Goal: Navigation & Orientation: Understand site structure

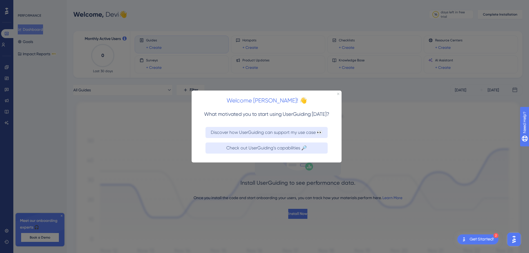
click at [339, 95] on div "Welcome [PERSON_NAME]! 👋" at bounding box center [267, 98] width 150 height 17
click at [339, 94] on icon "Close Preview" at bounding box center [338, 94] width 2 height 2
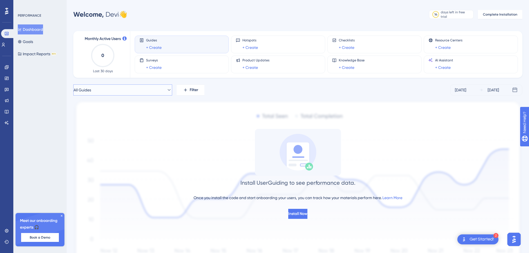
click at [161, 89] on button "All Guides" at bounding box center [122, 89] width 99 height 11
click at [249, 66] on link "+ Create" at bounding box center [251, 67] width 16 height 7
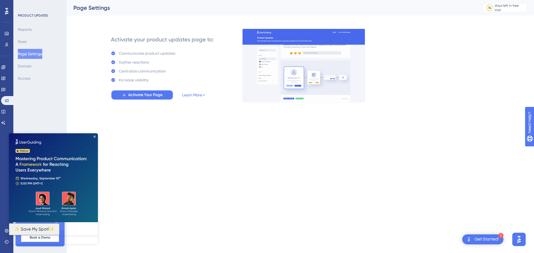
click at [147, 95] on span "Activate Your Page" at bounding box center [145, 95] width 34 height 7
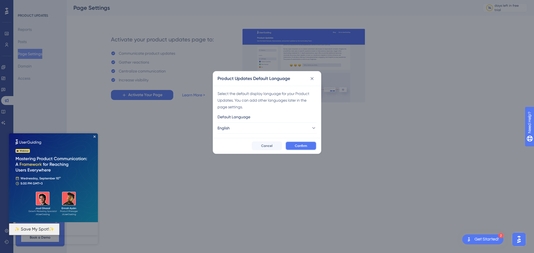
click at [293, 148] on button "Confirm" at bounding box center [300, 145] width 31 height 9
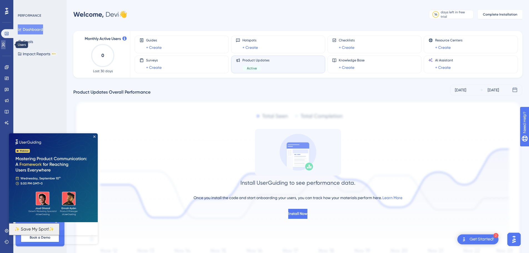
click at [6, 45] on icon at bounding box center [3, 45] width 4 height 4
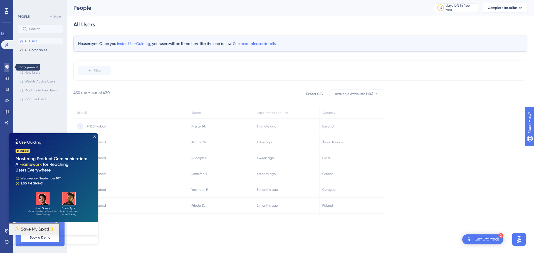
click at [9, 67] on icon at bounding box center [6, 67] width 4 height 4
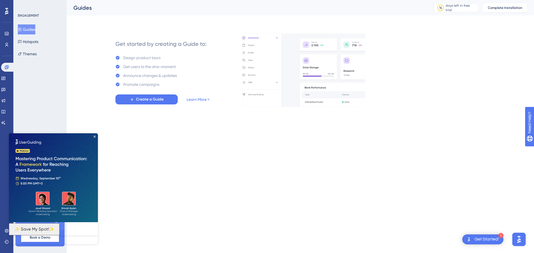
click at [92, 138] on img at bounding box center [53, 177] width 89 height 89
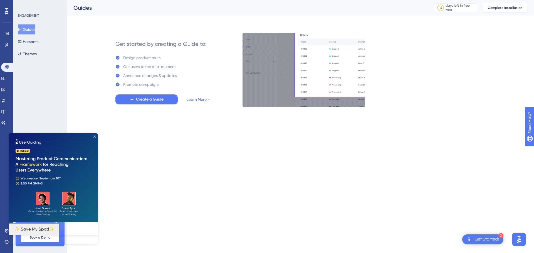
click at [94, 137] on icon "Close Preview" at bounding box center [94, 137] width 2 height 2
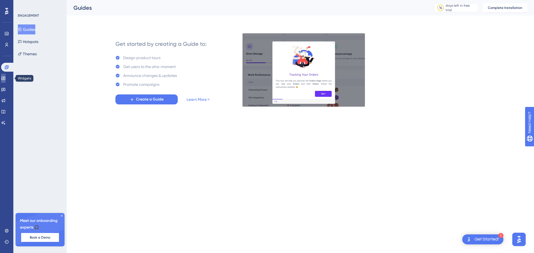
click at [6, 78] on icon at bounding box center [3, 78] width 4 height 4
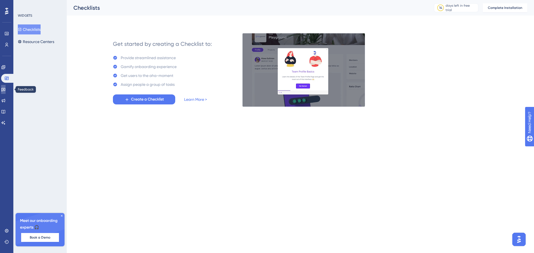
click at [5, 88] on icon at bounding box center [3, 90] width 4 height 4
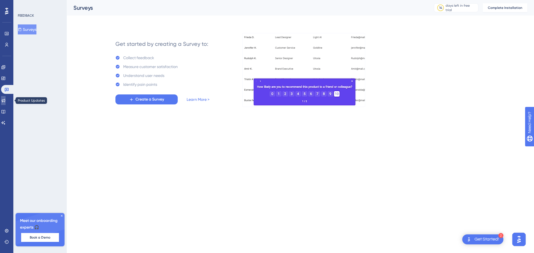
click at [6, 100] on icon at bounding box center [3, 100] width 4 height 4
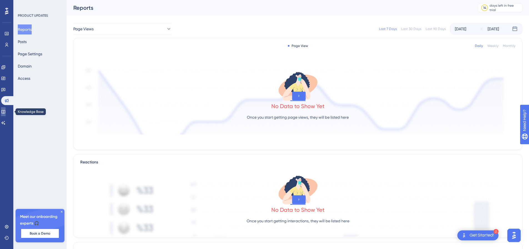
click at [5, 113] on icon at bounding box center [3, 112] width 4 height 4
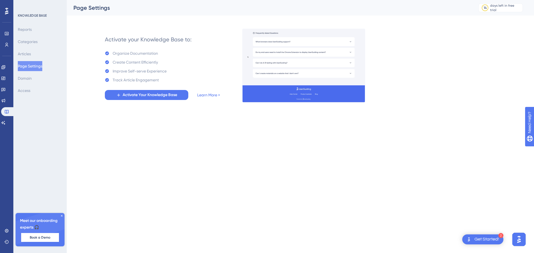
click at [7, 12] on icon at bounding box center [6, 11] width 3 height 7
